Goal: Task Accomplishment & Management: Manage account settings

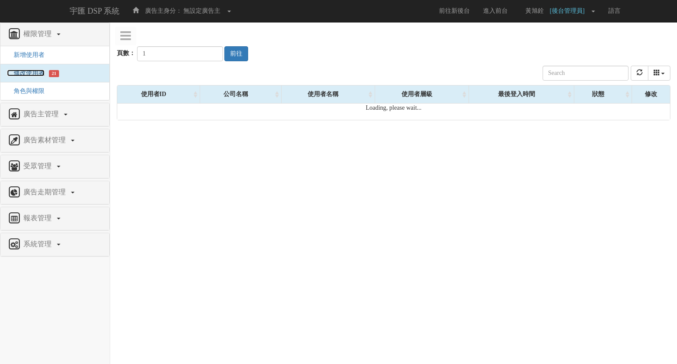
click at [31, 72] on span "修改使用者" at bounding box center [25, 73] width 37 height 7
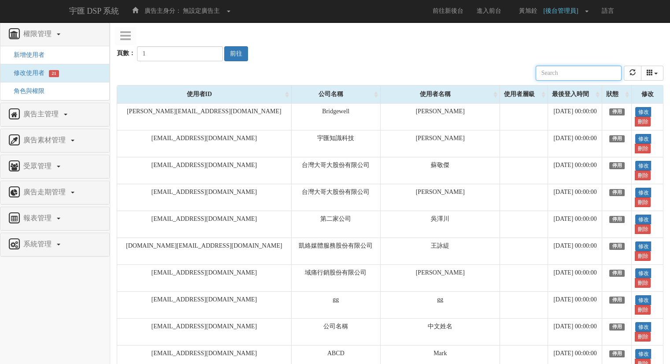
click at [586, 72] on input "text" at bounding box center [579, 73] width 86 height 15
paste input "[EMAIL_ADDRESS][PERSON_NAME][DOMAIN_NAME]"
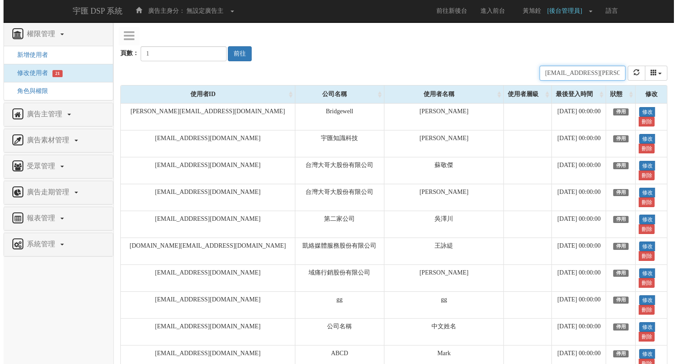
scroll to position [0, 10]
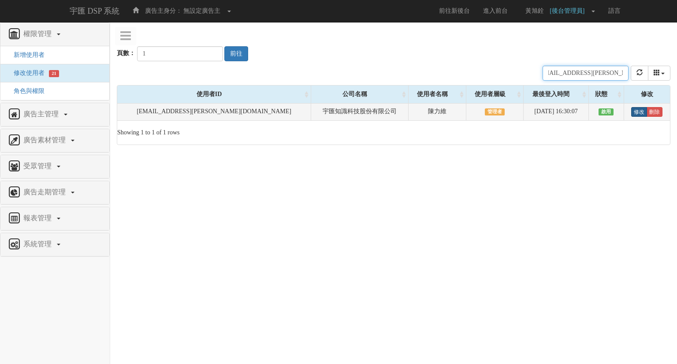
type input "[EMAIL_ADDRESS][PERSON_NAME][DOMAIN_NAME]"
click at [634, 114] on link "修改" at bounding box center [639, 112] width 16 height 10
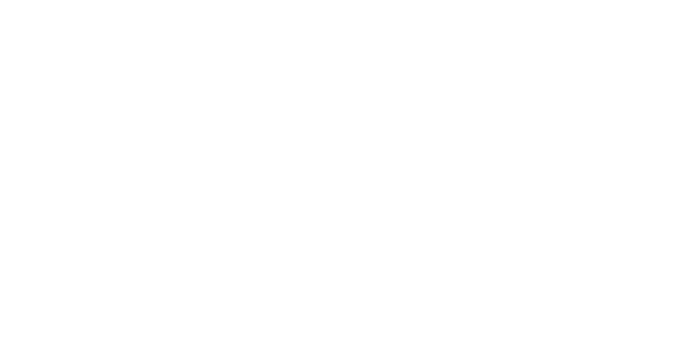
select select "Manager"
select select "16"
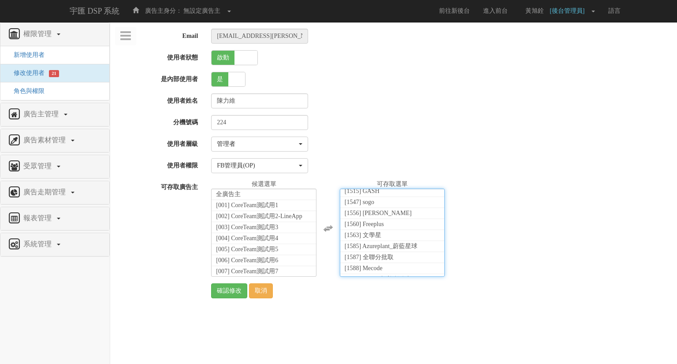
scroll to position [1995, 0]
click at [518, 251] on div "全廣告主 [001] CoreTeam測試用1 [002] CoreTeam測試用2-LineApp [003] CoreTeam測試用3 [004] Cor…" at bounding box center [440, 228] width 472 height 97
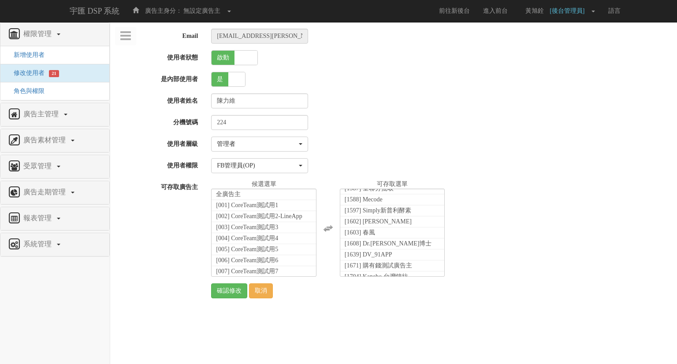
click at [492, 122] on div "224" at bounding box center [440, 122] width 472 height 15
